Goal: Task Accomplishment & Management: Manage account settings

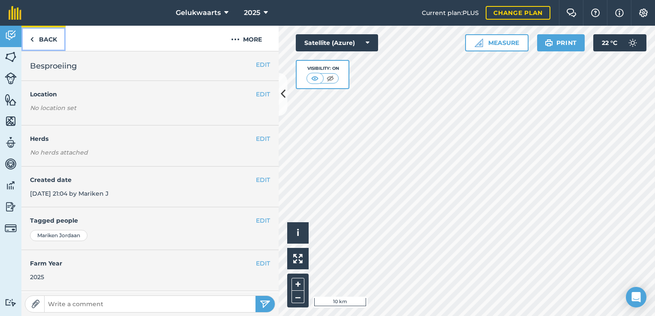
click at [41, 36] on link "Back" at bounding box center [43, 38] width 44 height 25
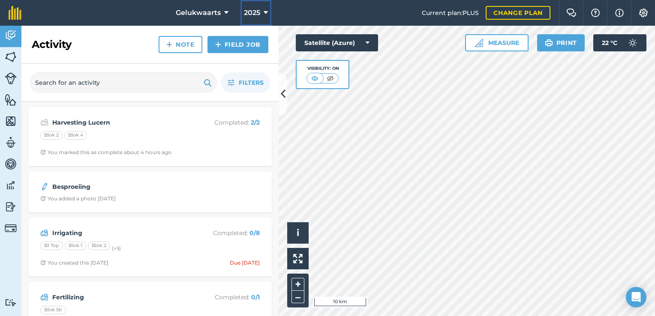
click at [258, 12] on span "2025" at bounding box center [252, 13] width 16 height 10
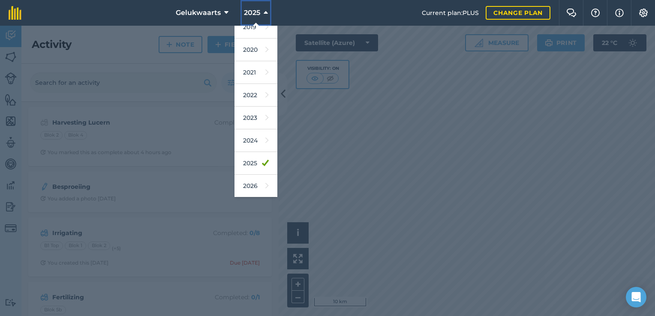
scroll to position [77, 0]
click at [253, 159] on link "2026" at bounding box center [256, 164] width 43 height 23
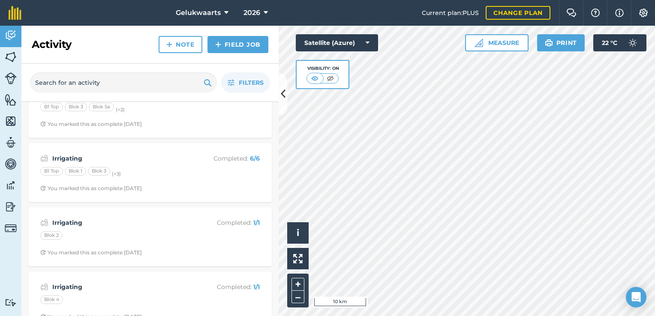
scroll to position [239, 0]
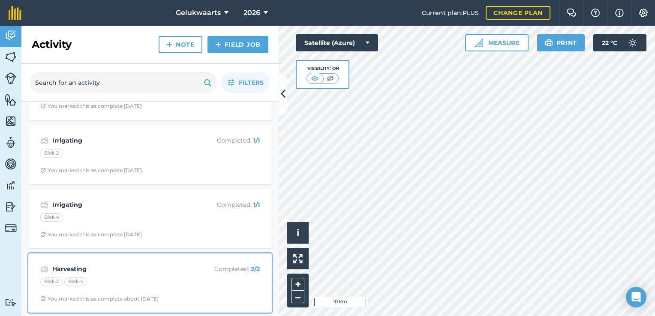
click at [112, 286] on div "Blok 2 Blok 4" at bounding box center [150, 283] width 220 height 11
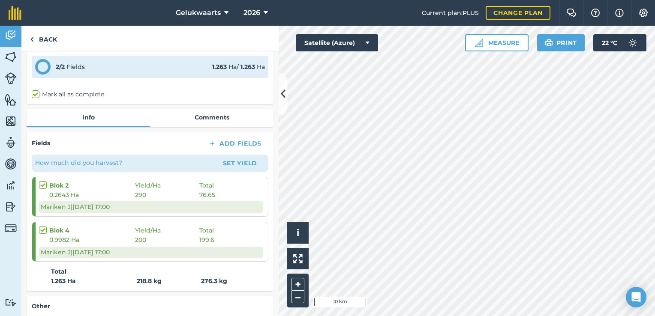
scroll to position [163, 0]
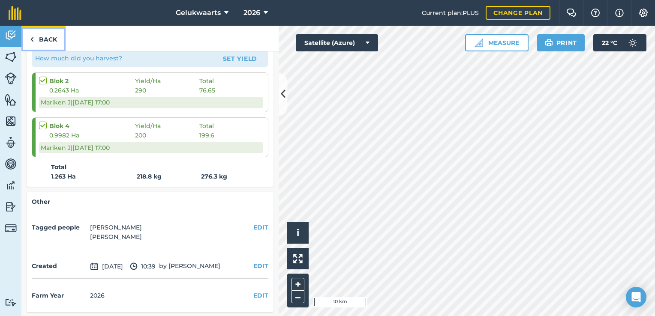
click at [47, 37] on link "Back" at bounding box center [43, 38] width 44 height 25
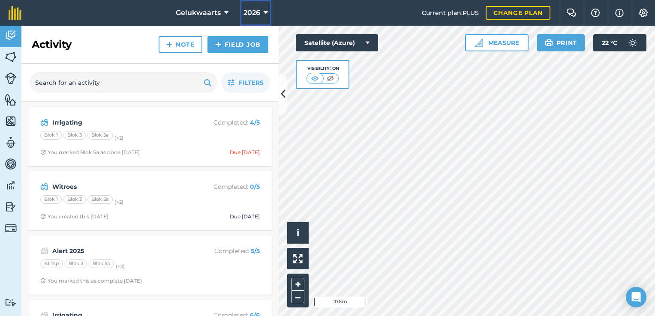
click at [248, 11] on span "2026" at bounding box center [252, 13] width 17 height 10
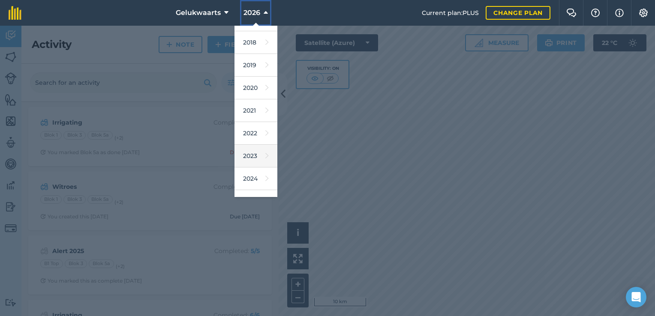
scroll to position [43, 0]
click at [250, 174] on link "2025" at bounding box center [256, 176] width 43 height 23
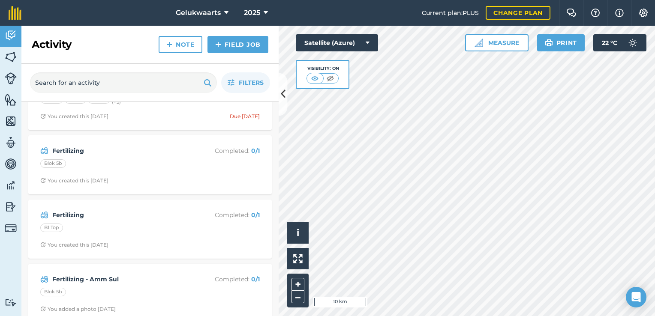
scroll to position [0, 0]
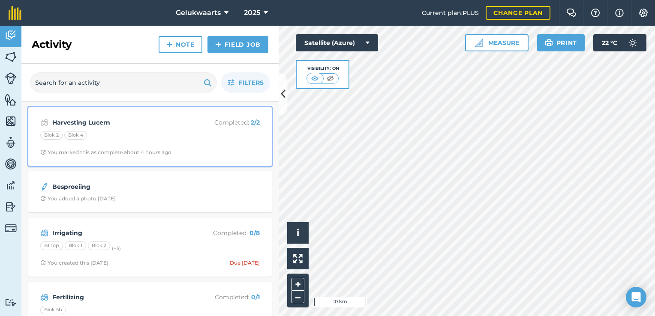
click at [148, 123] on strong "Harvesting Lucern" at bounding box center [120, 122] width 136 height 9
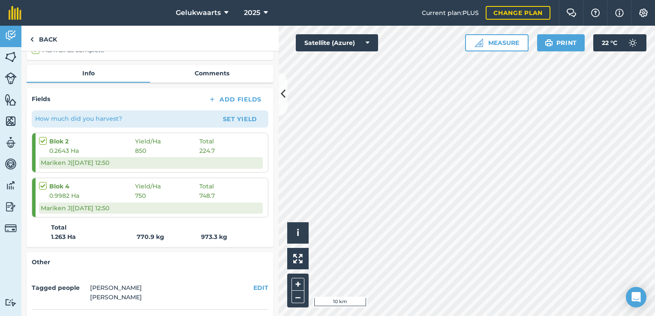
scroll to position [163, 0]
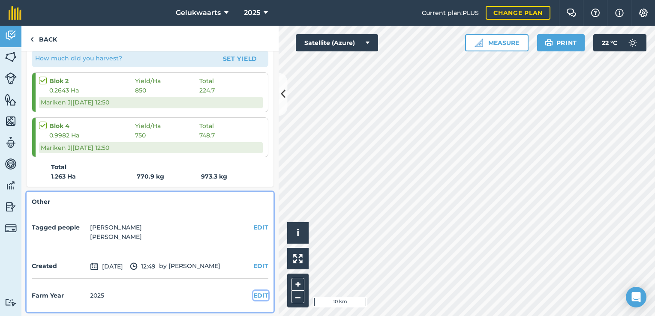
click at [253, 297] on button "EDIT" at bounding box center [260, 295] width 15 height 9
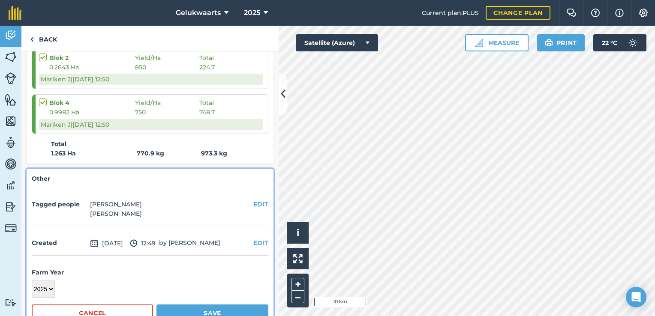
scroll to position [208, 0]
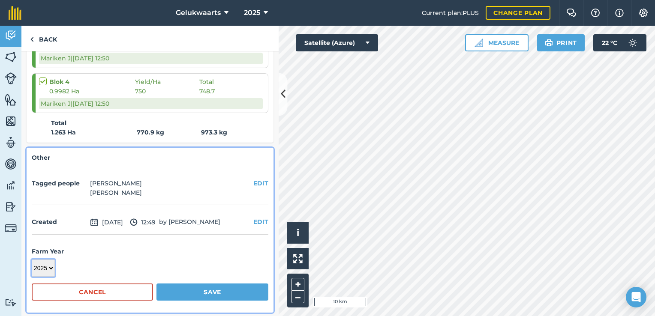
click at [50, 270] on select "2017 2018 2019 2020 2021 2022 2023 2024 2025 2026 2027" at bounding box center [43, 268] width 23 height 17
select select "2026"
click at [32, 260] on select "2017 2018 2019 2020 2021 2022 2023 2024 2025 2026 2027" at bounding box center [43, 268] width 23 height 17
click at [190, 288] on button "Save" at bounding box center [213, 292] width 112 height 17
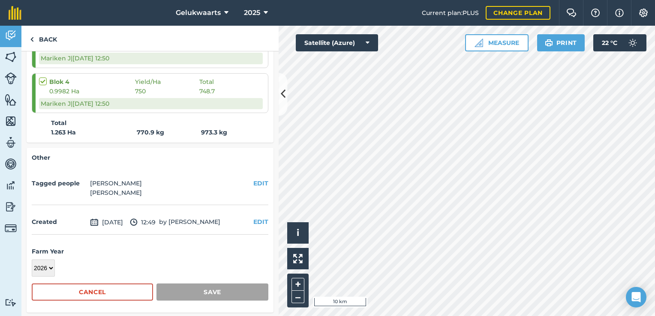
scroll to position [163, 0]
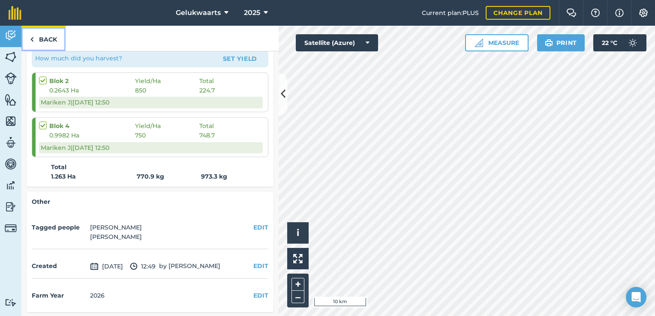
click at [35, 41] on link "Back" at bounding box center [43, 38] width 44 height 25
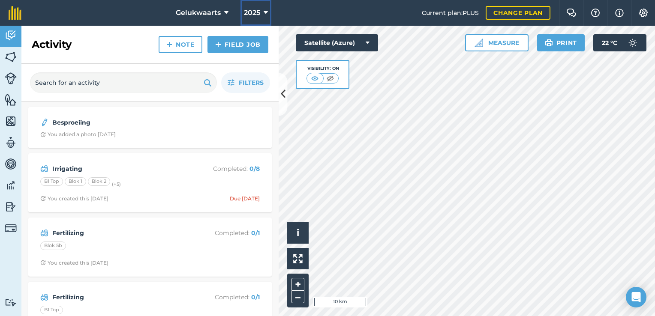
click at [257, 11] on span "2025" at bounding box center [252, 13] width 16 height 10
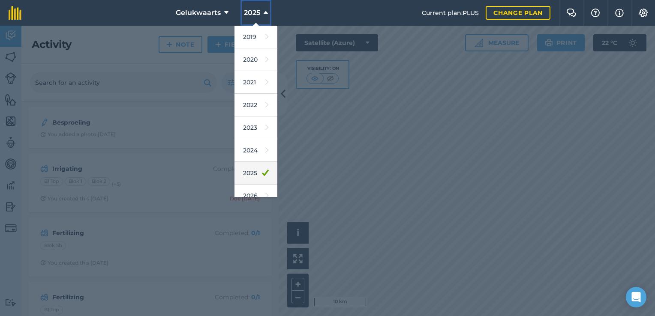
scroll to position [77, 0]
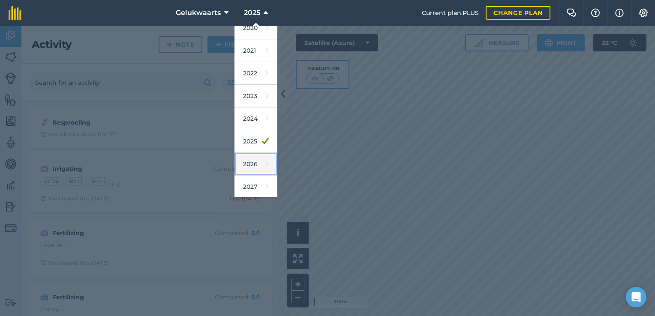
click at [255, 163] on link "2026" at bounding box center [256, 164] width 43 height 23
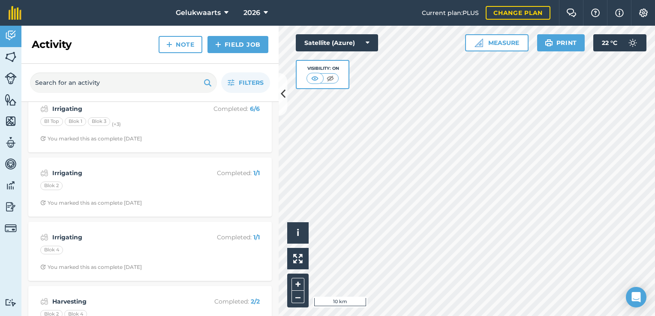
scroll to position [304, 0]
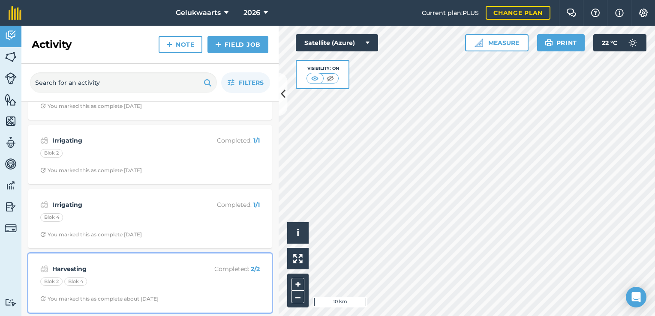
click at [141, 267] on strong "Harvesting" at bounding box center [120, 269] width 136 height 9
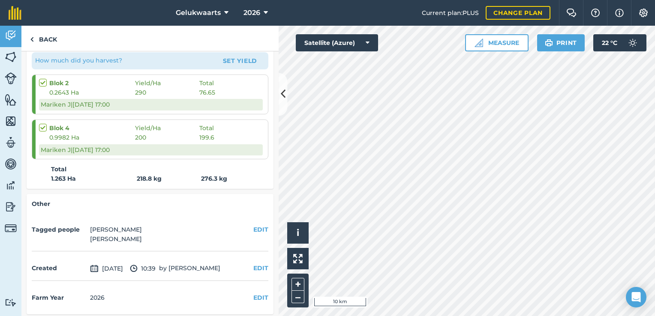
scroll to position [163, 0]
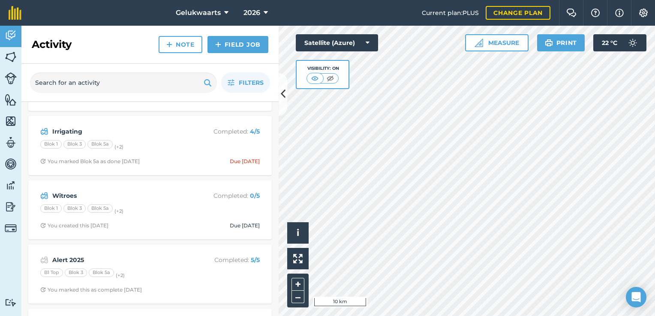
scroll to position [43, 0]
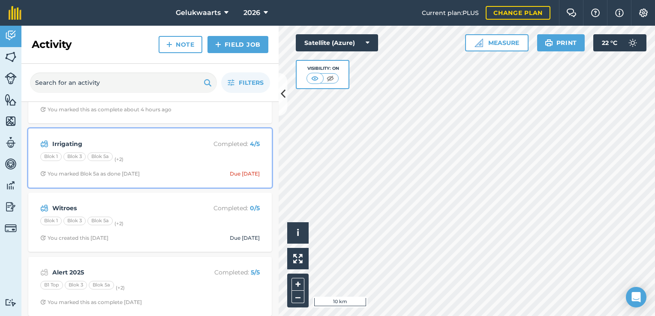
click at [114, 153] on div "Blok 1 Blok 3 Blok 5a (+ 2 )" at bounding box center [150, 158] width 220 height 11
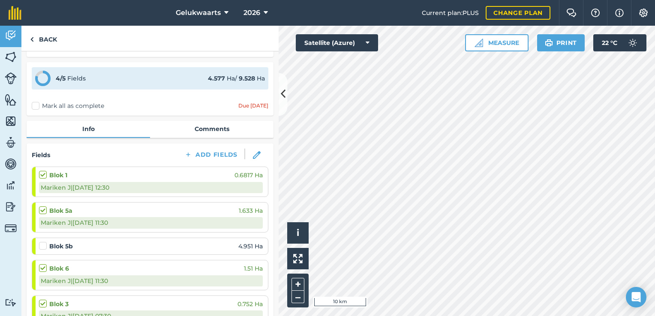
scroll to position [43, 0]
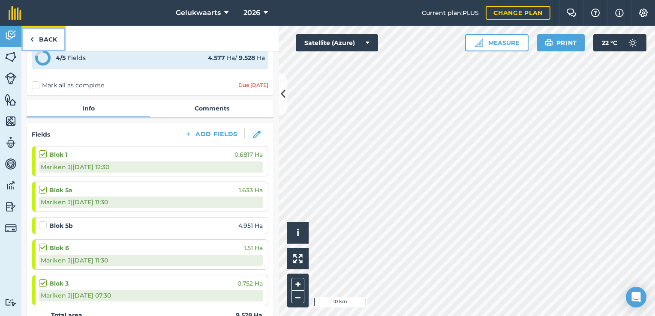
click at [42, 37] on link "Back" at bounding box center [43, 38] width 44 height 25
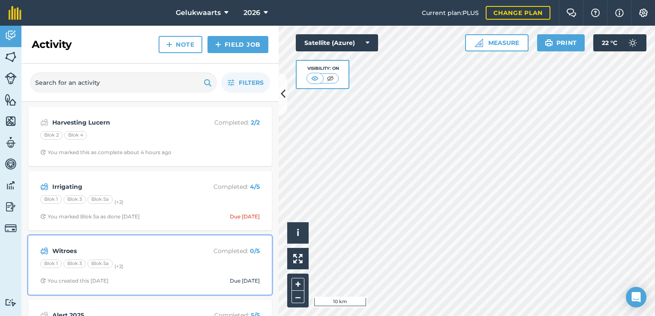
click at [135, 248] on strong "Witroes" at bounding box center [120, 251] width 136 height 9
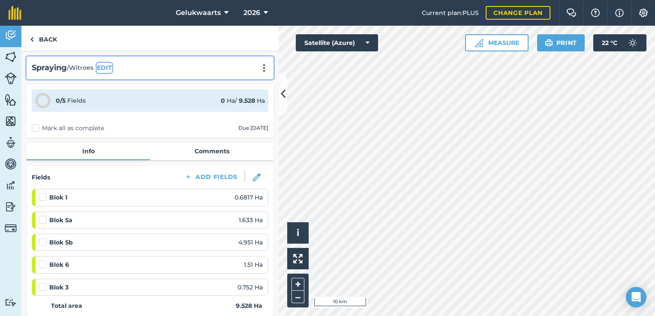
click at [106, 66] on button "EDIT" at bounding box center [104, 67] width 15 height 9
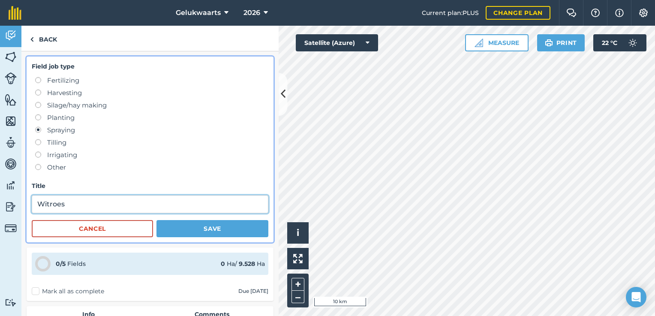
click at [96, 202] on input "Witroes" at bounding box center [150, 205] width 237 height 18
type input "Witroes Spuit 2"
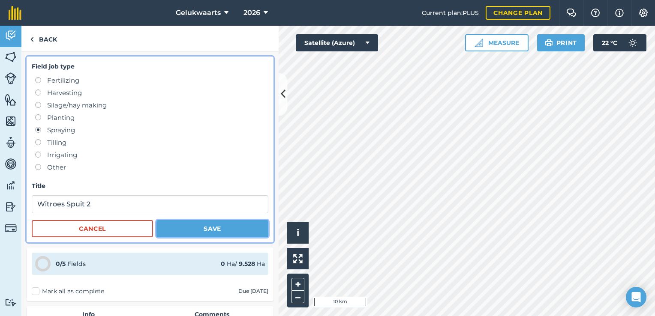
drag, startPoint x: 193, startPoint y: 227, endPoint x: 207, endPoint y: 213, distance: 20.0
click at [193, 227] on button "Save" at bounding box center [213, 228] width 112 height 17
